Goal: Information Seeking & Learning: Learn about a topic

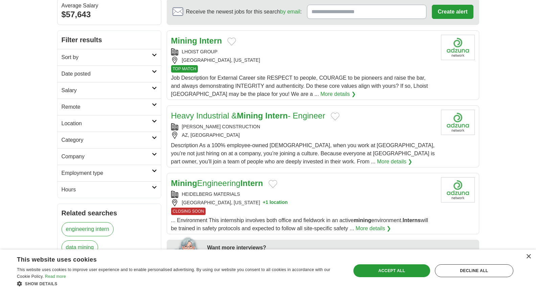
scroll to position [65, 0]
click at [377, 161] on link "More details ❯" at bounding box center [395, 162] width 36 height 8
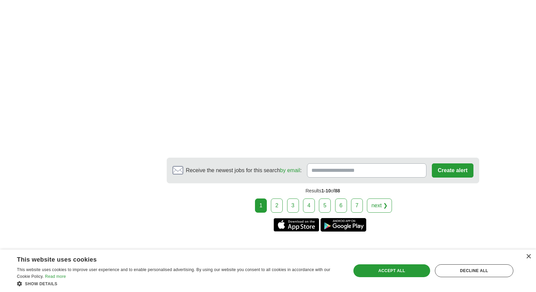
scroll to position [1035, 0]
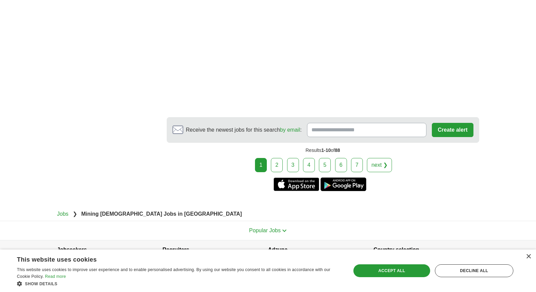
click at [279, 158] on link "2" at bounding box center [277, 165] width 12 height 14
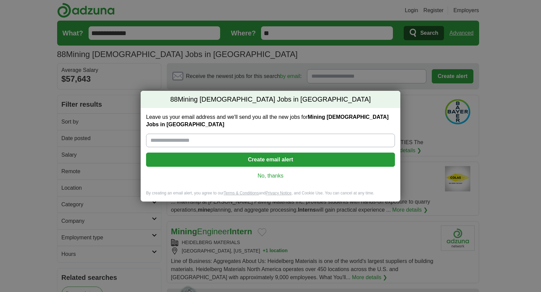
click at [273, 172] on link "No, thanks" at bounding box center [270, 175] width 238 height 7
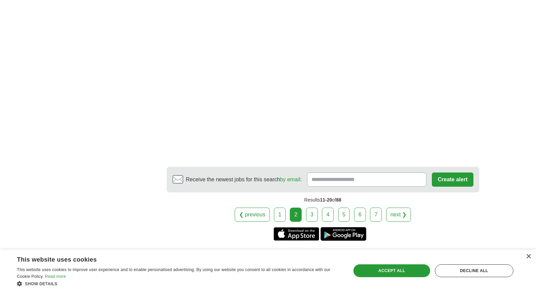
scroll to position [1053, 0]
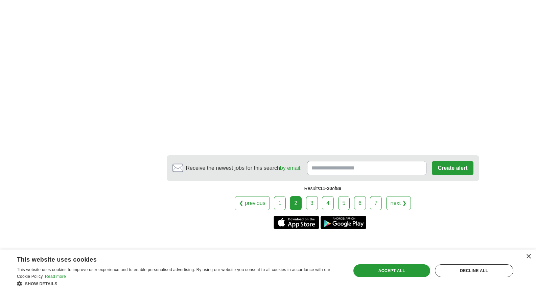
click at [312, 202] on link "3" at bounding box center [312, 203] width 12 height 14
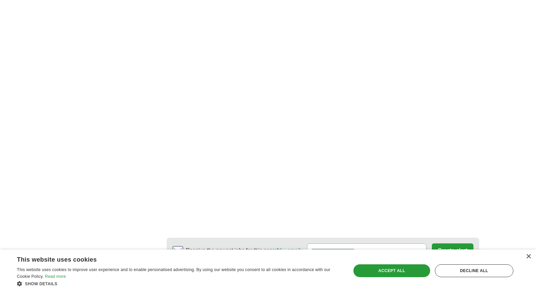
scroll to position [1084, 0]
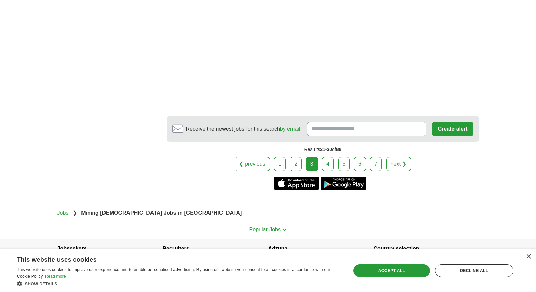
click at [331, 157] on link "4" at bounding box center [328, 164] width 12 height 14
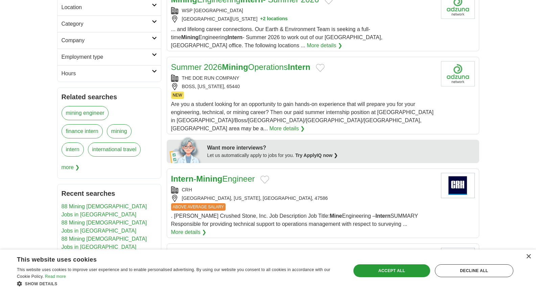
scroll to position [185, 0]
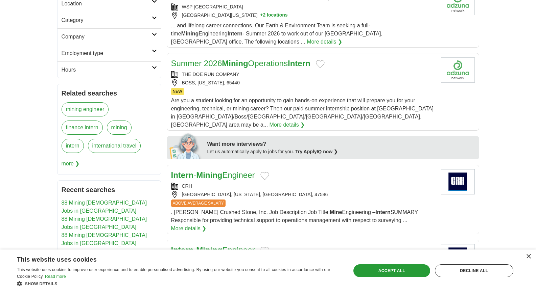
click at [319, 149] on link "Try ApplyIQ now ❯" at bounding box center [316, 151] width 43 height 5
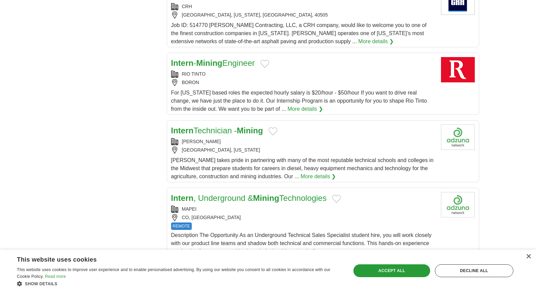
scroll to position [608, 0]
click at [201, 138] on div "ZIEGLER" at bounding box center [303, 141] width 264 height 7
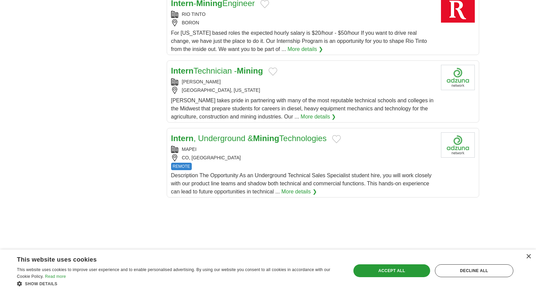
scroll to position [670, 0]
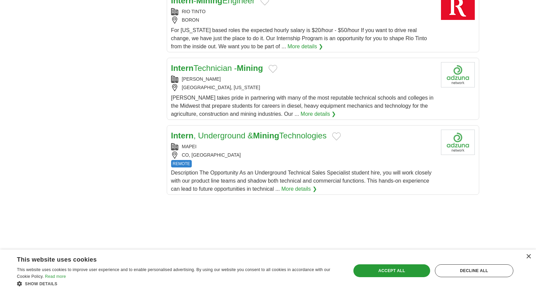
click at [283, 131] on link "Intern , Underground & Mining Technologies" at bounding box center [249, 135] width 156 height 9
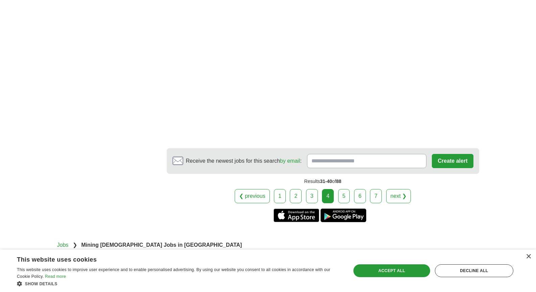
scroll to position [1177, 0]
click at [342, 189] on link "5" at bounding box center [344, 196] width 12 height 14
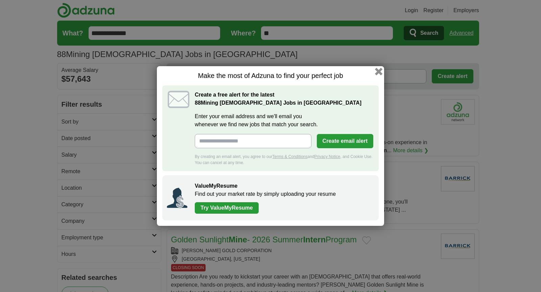
click at [377, 74] on button "button" at bounding box center [378, 71] width 7 height 7
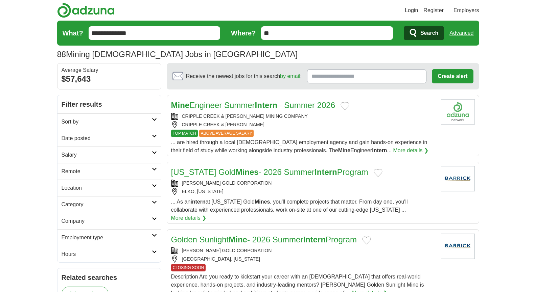
click at [371, 237] on button "Add to favorite jobs" at bounding box center [366, 241] width 9 height 8
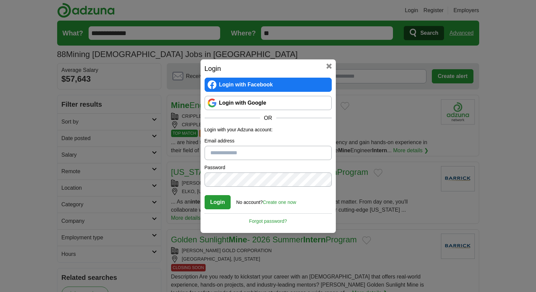
click at [327, 67] on button at bounding box center [328, 66] width 5 height 5
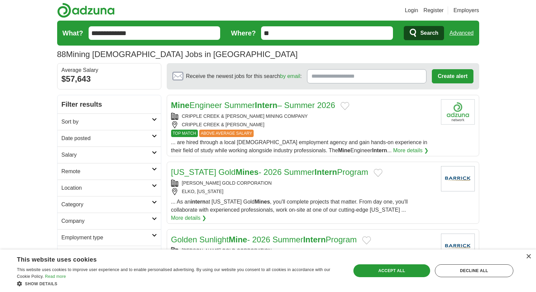
click at [313, 107] on link "Mine Engineer Summer Intern – Summer 2026" at bounding box center [253, 105] width 164 height 9
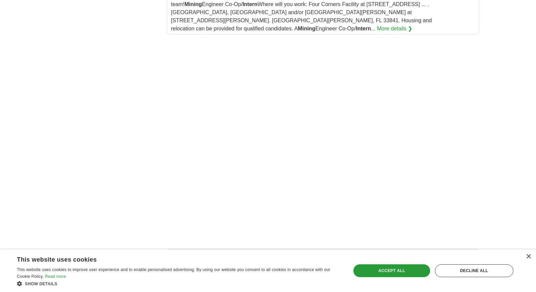
scroll to position [878, 0]
